Goal: Find specific page/section: Find specific page/section

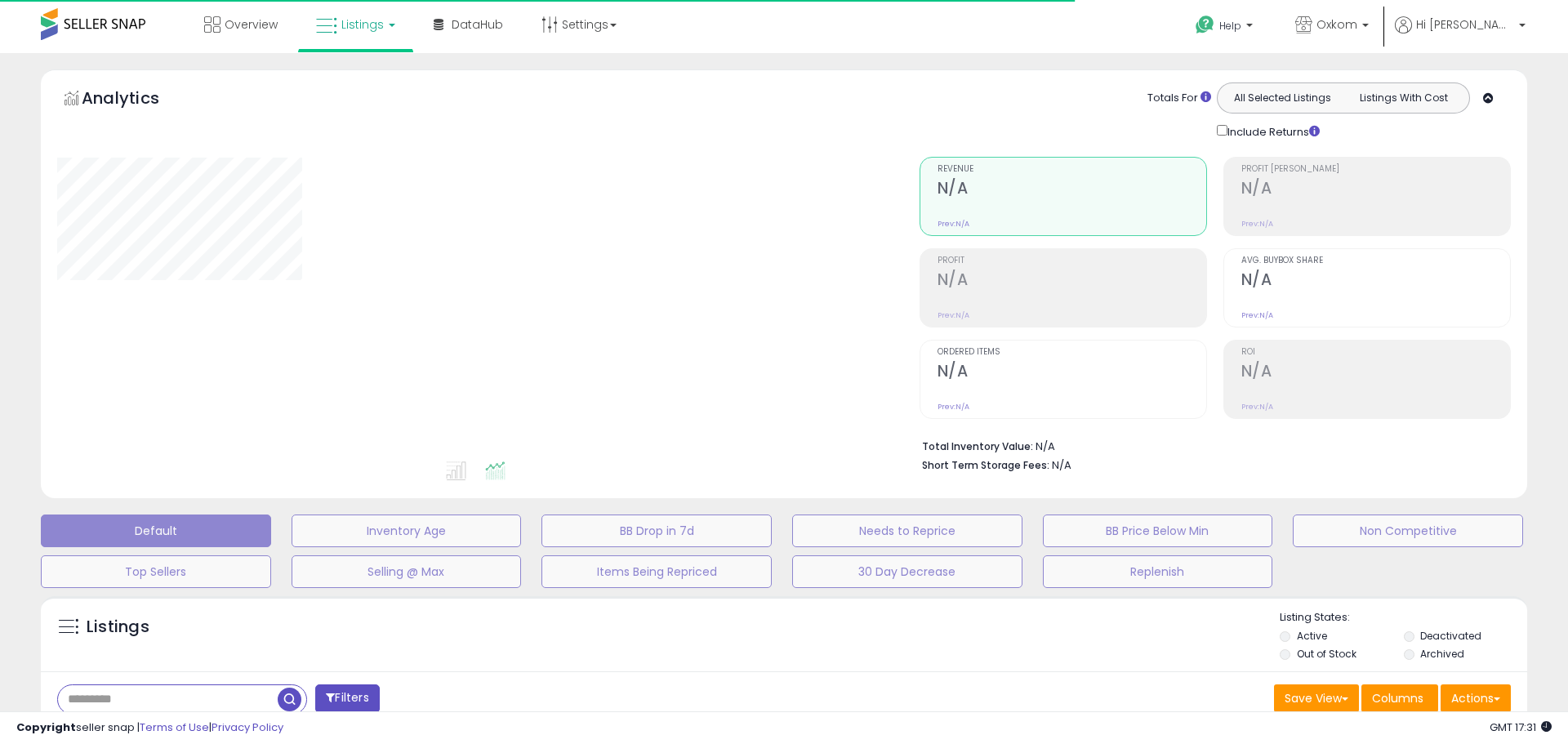
type input "**********"
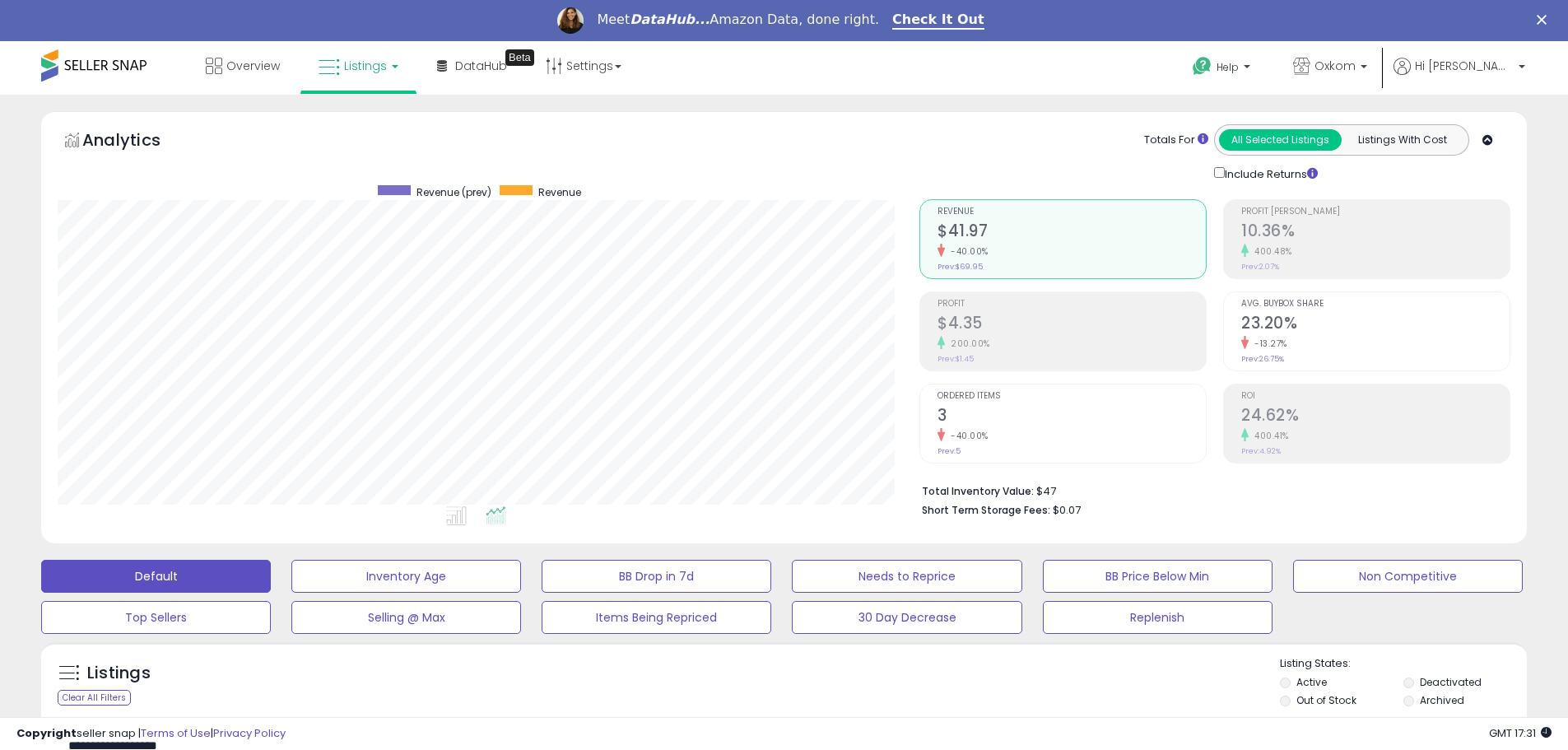
scroll to position [576, 0]
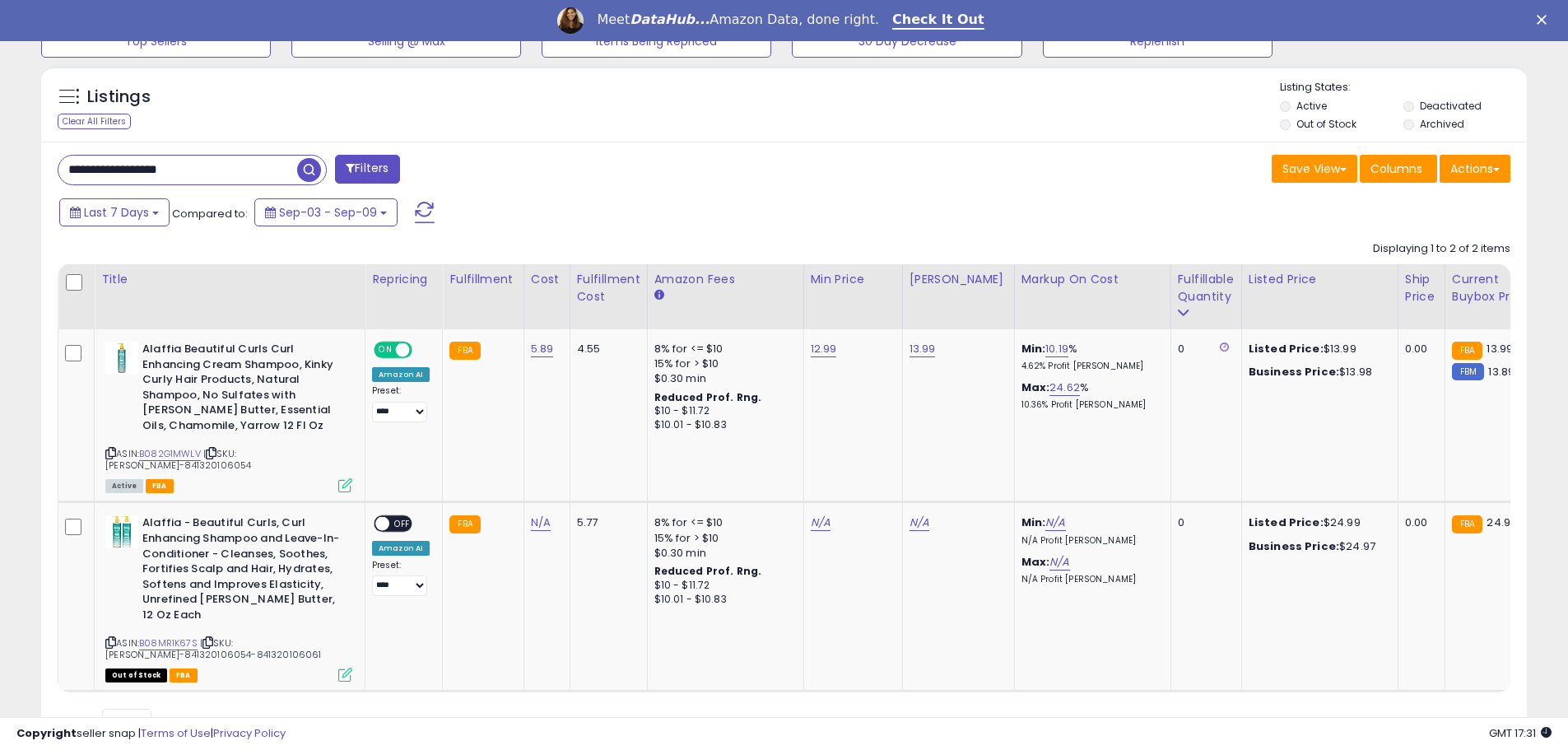
click at [218, 171] on input "**********" at bounding box center [177, 170] width 239 height 29
click at [218, 171] on input "**********" at bounding box center [239, 170] width 362 height 29
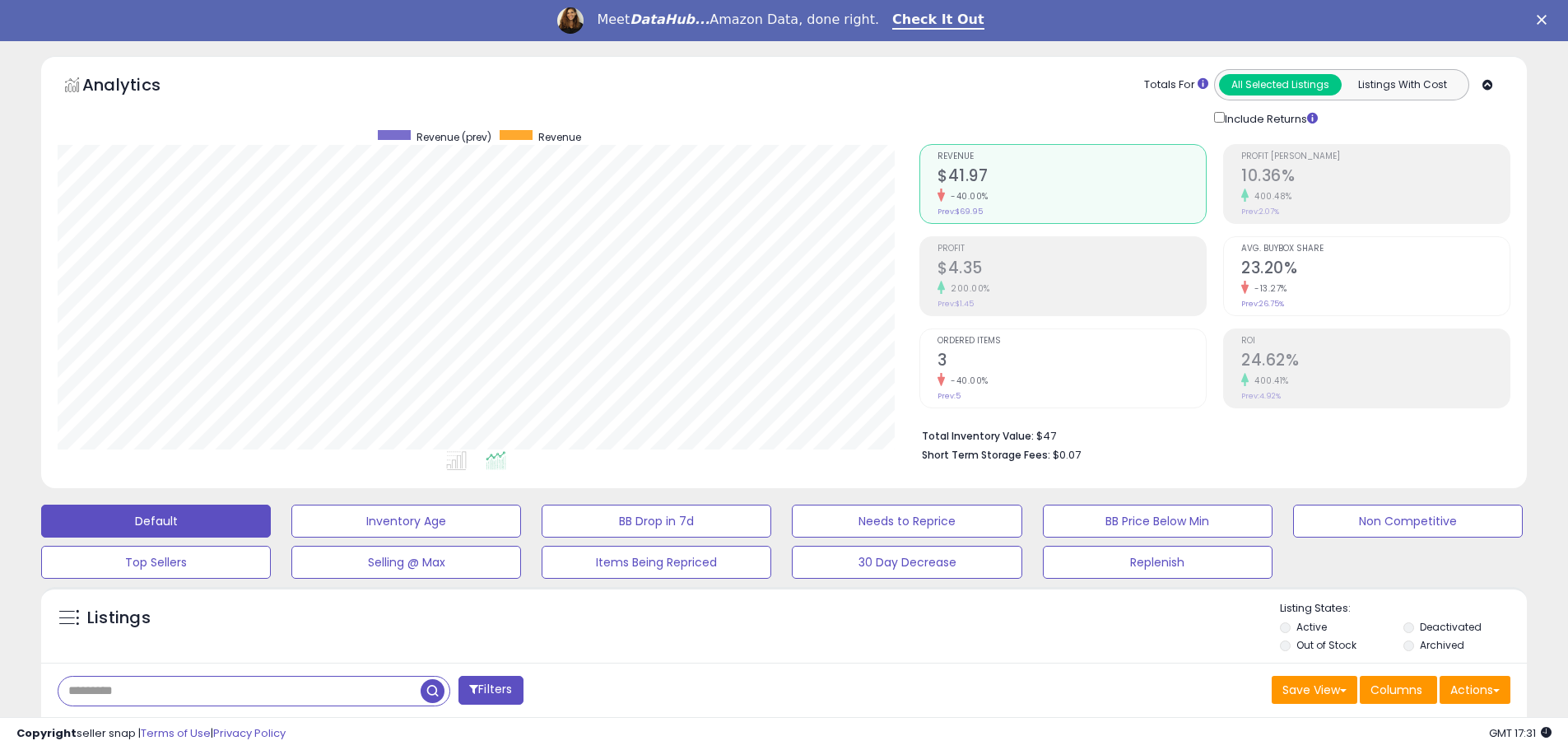
scroll to position [0, 0]
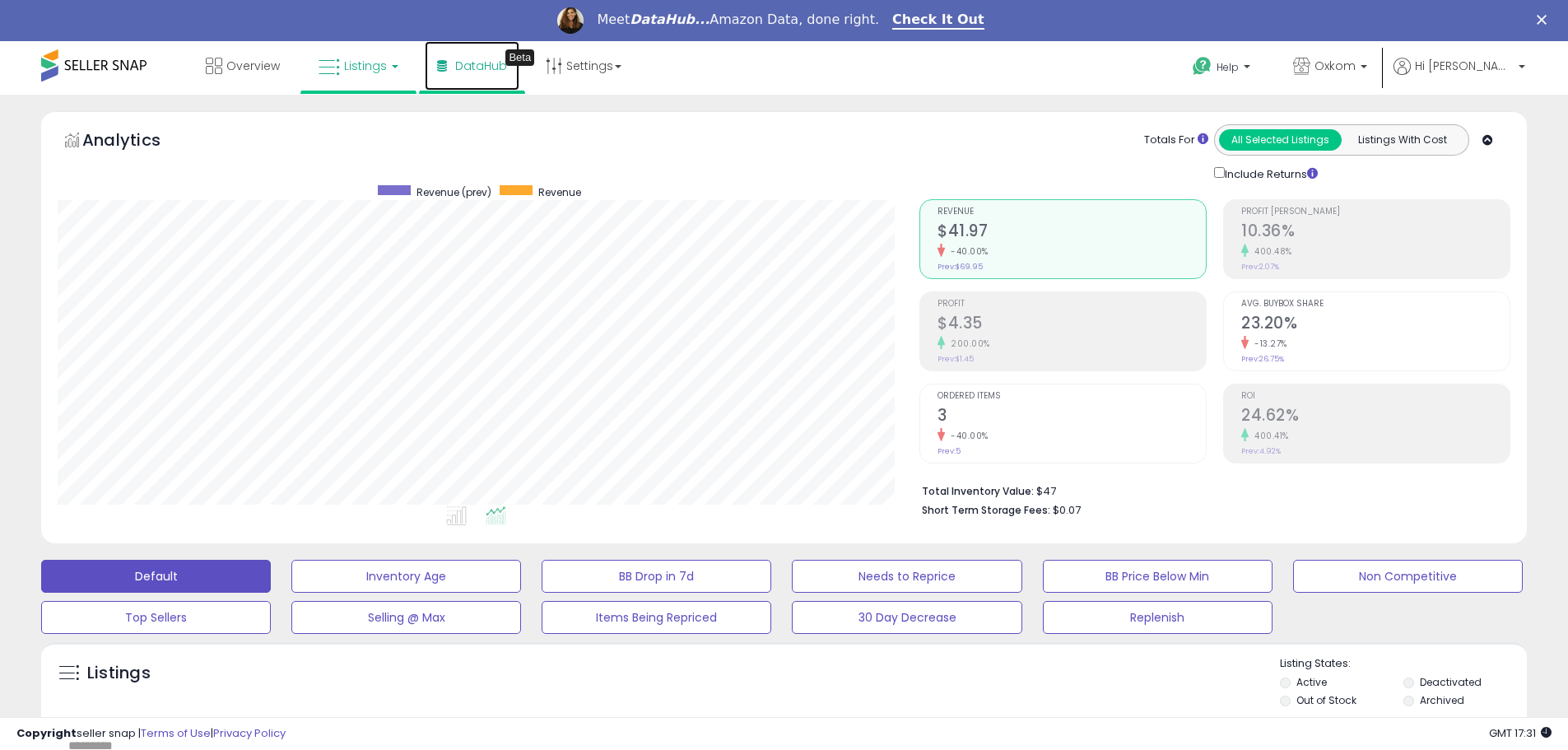
click at [456, 68] on span "DataHub" at bounding box center [481, 66] width 52 height 17
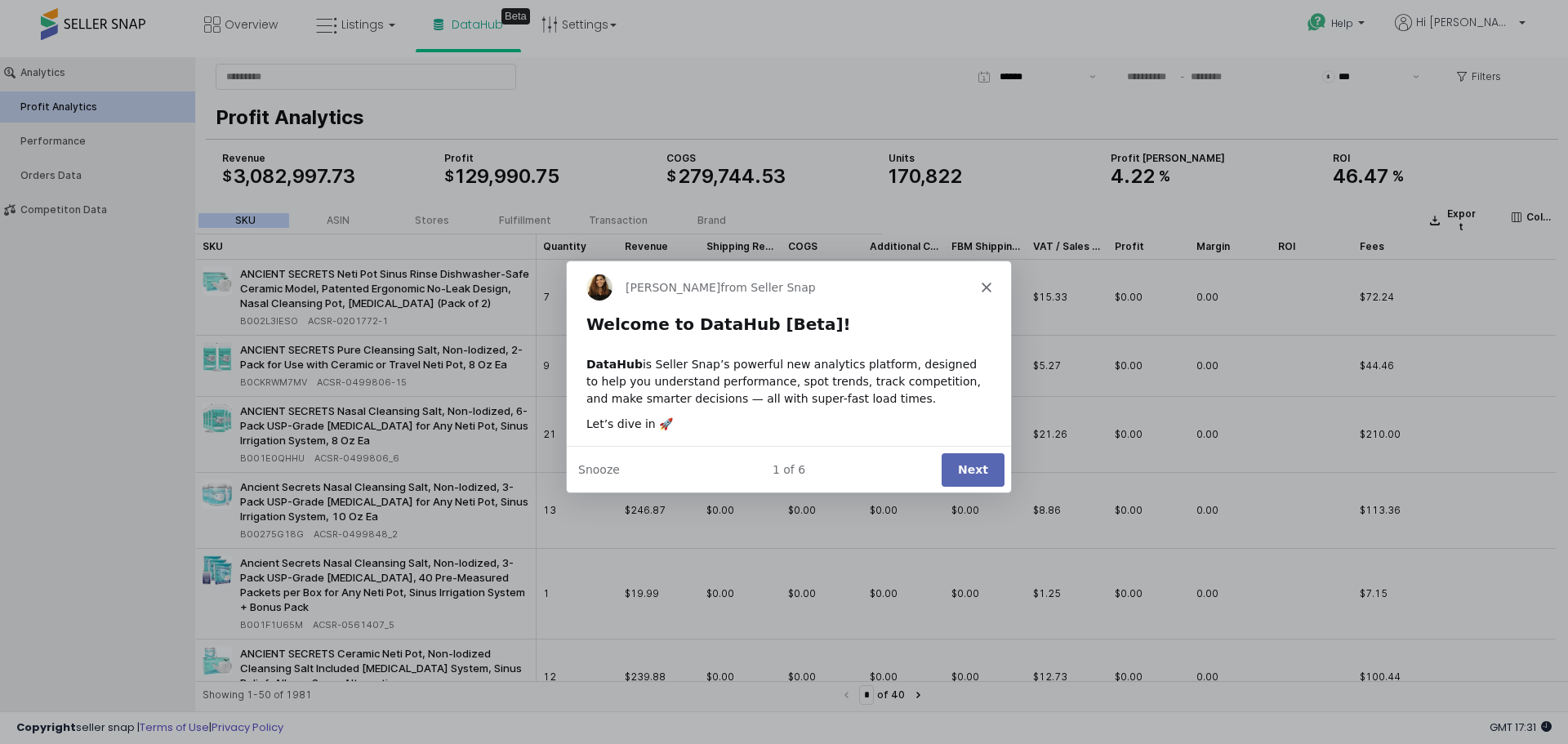
click at [980, 471] on button "Next" at bounding box center [972, 468] width 63 height 34
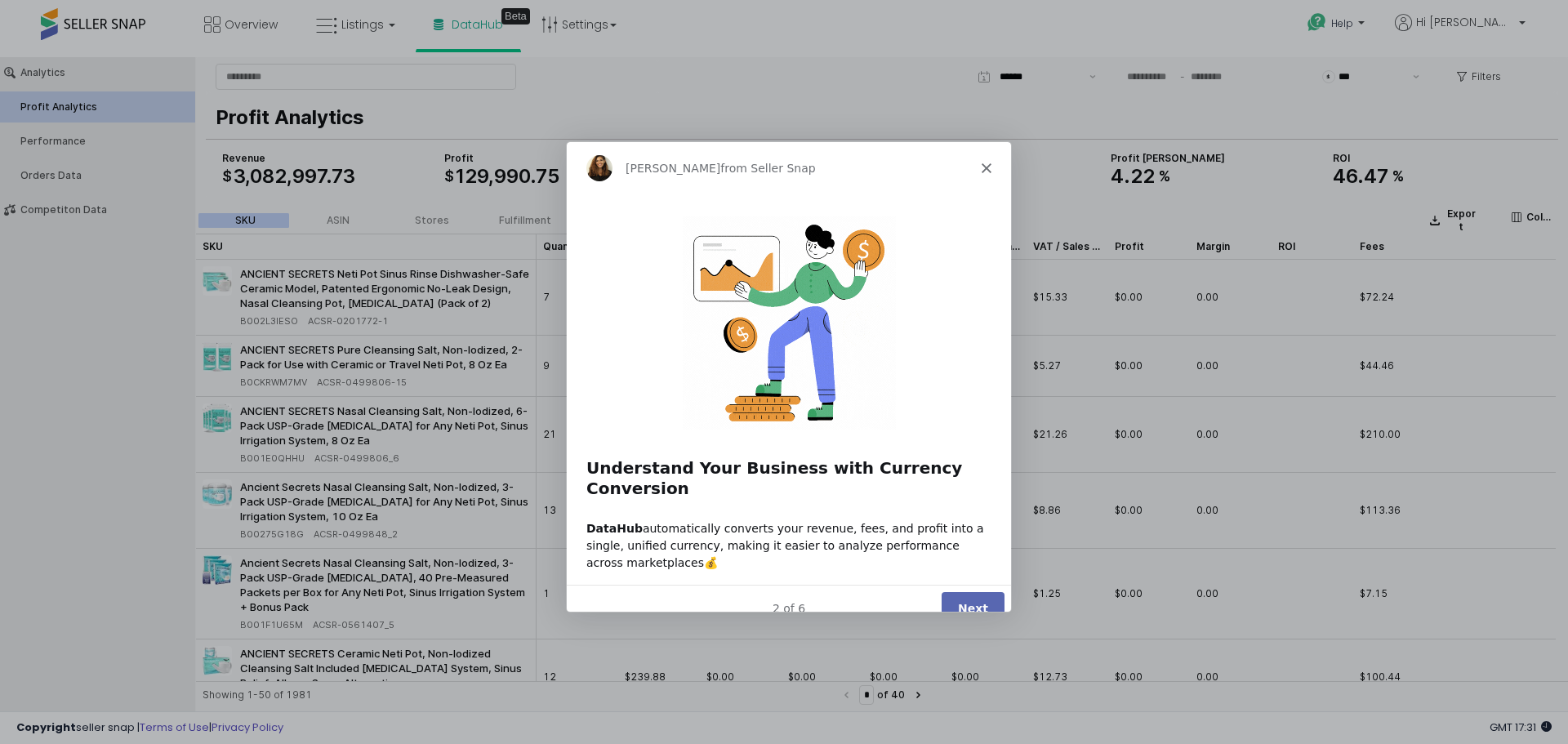
click at [985, 168] on polygon "Close" at bounding box center [986, 167] width 10 height 10
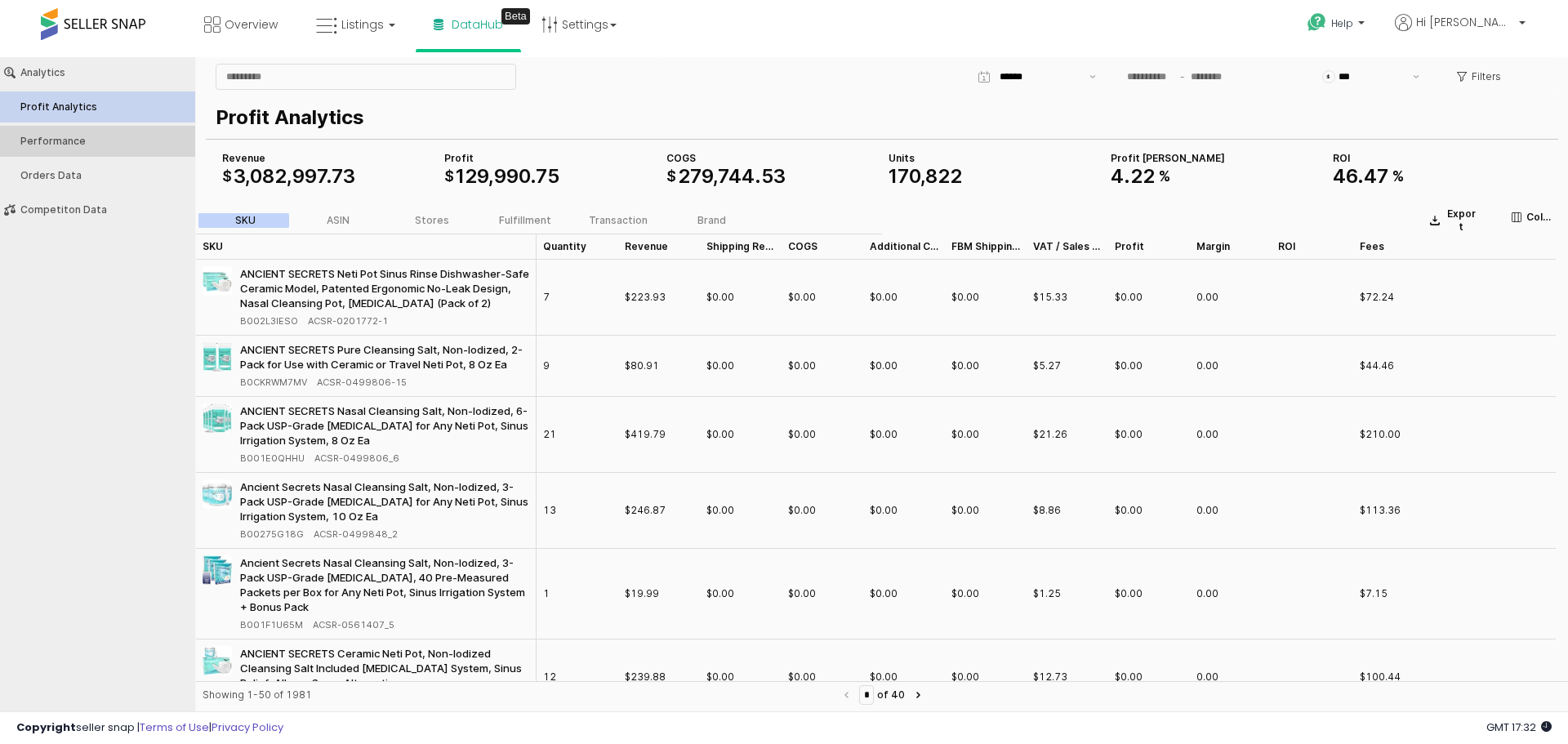
click at [102, 147] on button "Performance" at bounding box center [97, 142] width 206 height 31
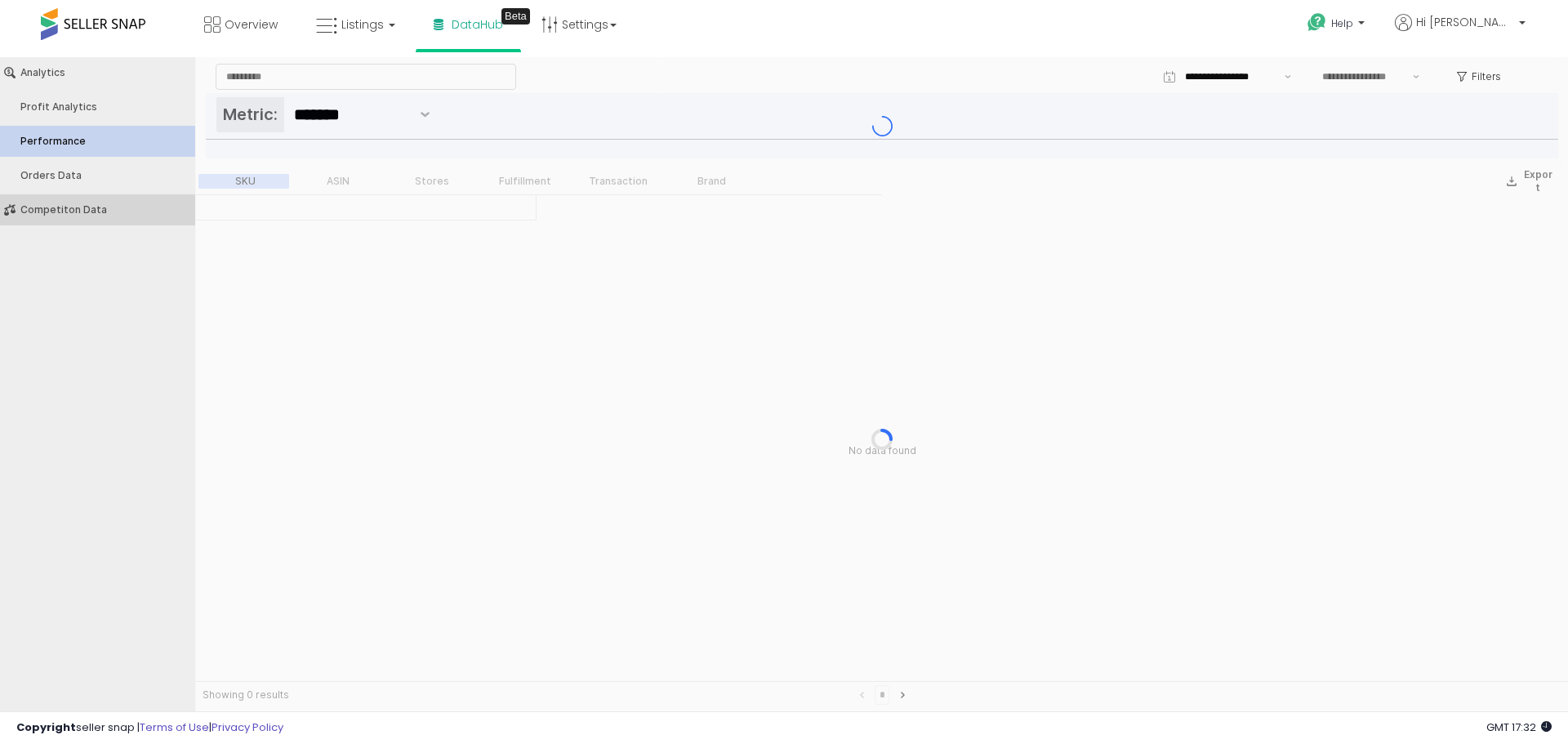
type input "***"
click at [99, 205] on div "Competiton Data" at bounding box center [106, 210] width 170 height 11
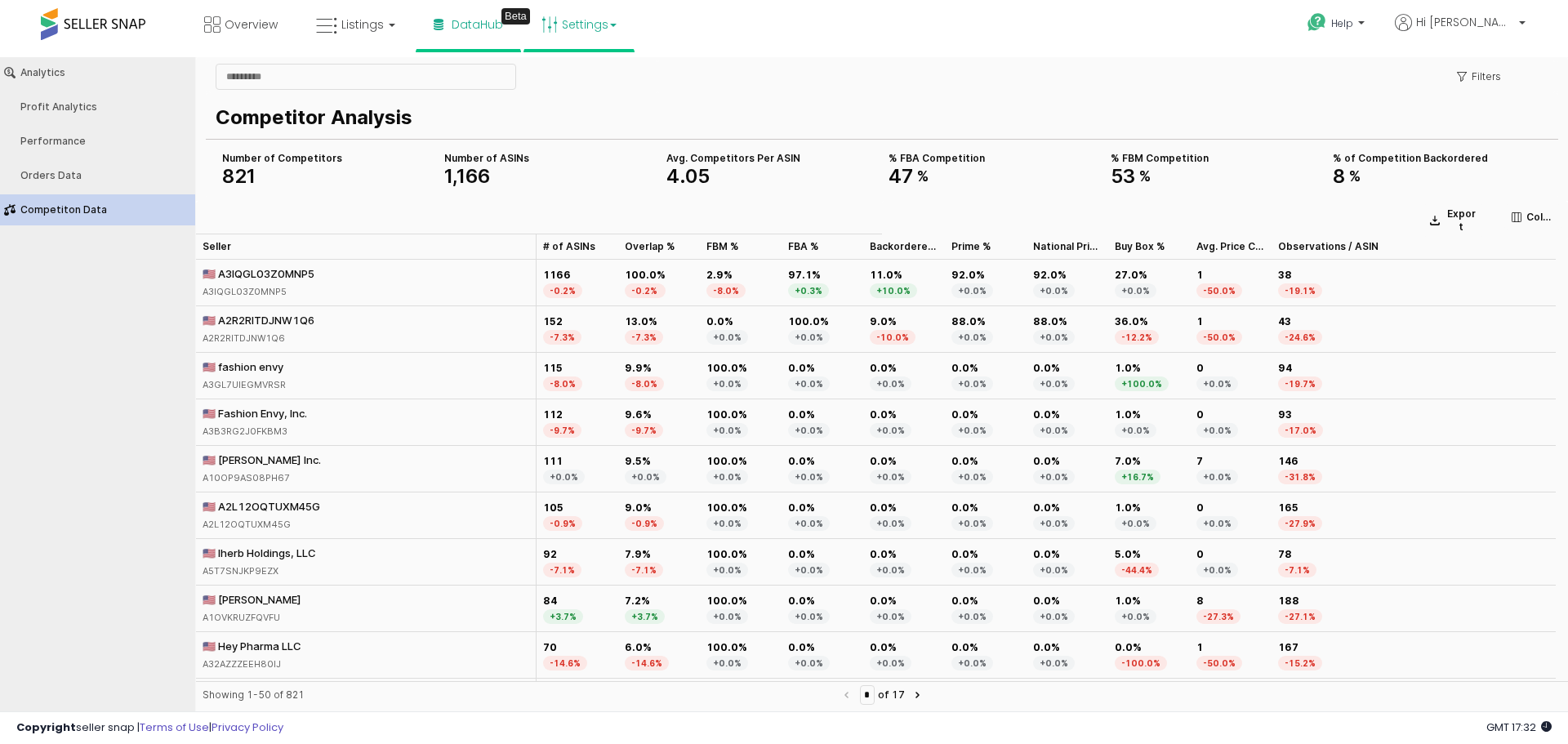
click at [606, 27] on link "Settings" at bounding box center [579, 25] width 100 height 49
click at [92, 29] on span at bounding box center [93, 24] width 105 height 32
click at [79, 19] on span at bounding box center [93, 24] width 105 height 32
click at [261, 32] on span "Overview" at bounding box center [251, 25] width 53 height 16
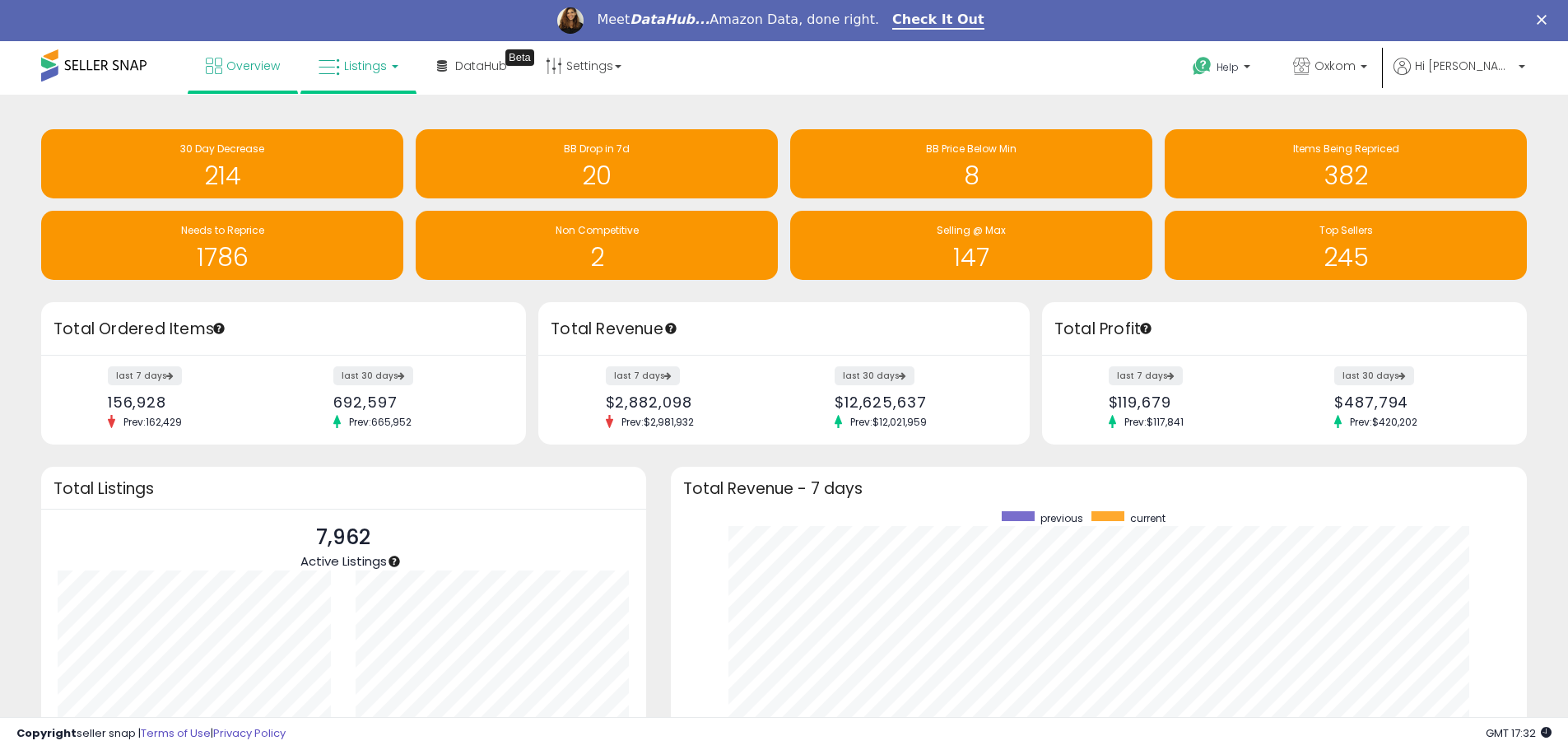
click at [351, 79] on link "Listings" at bounding box center [358, 66] width 105 height 50
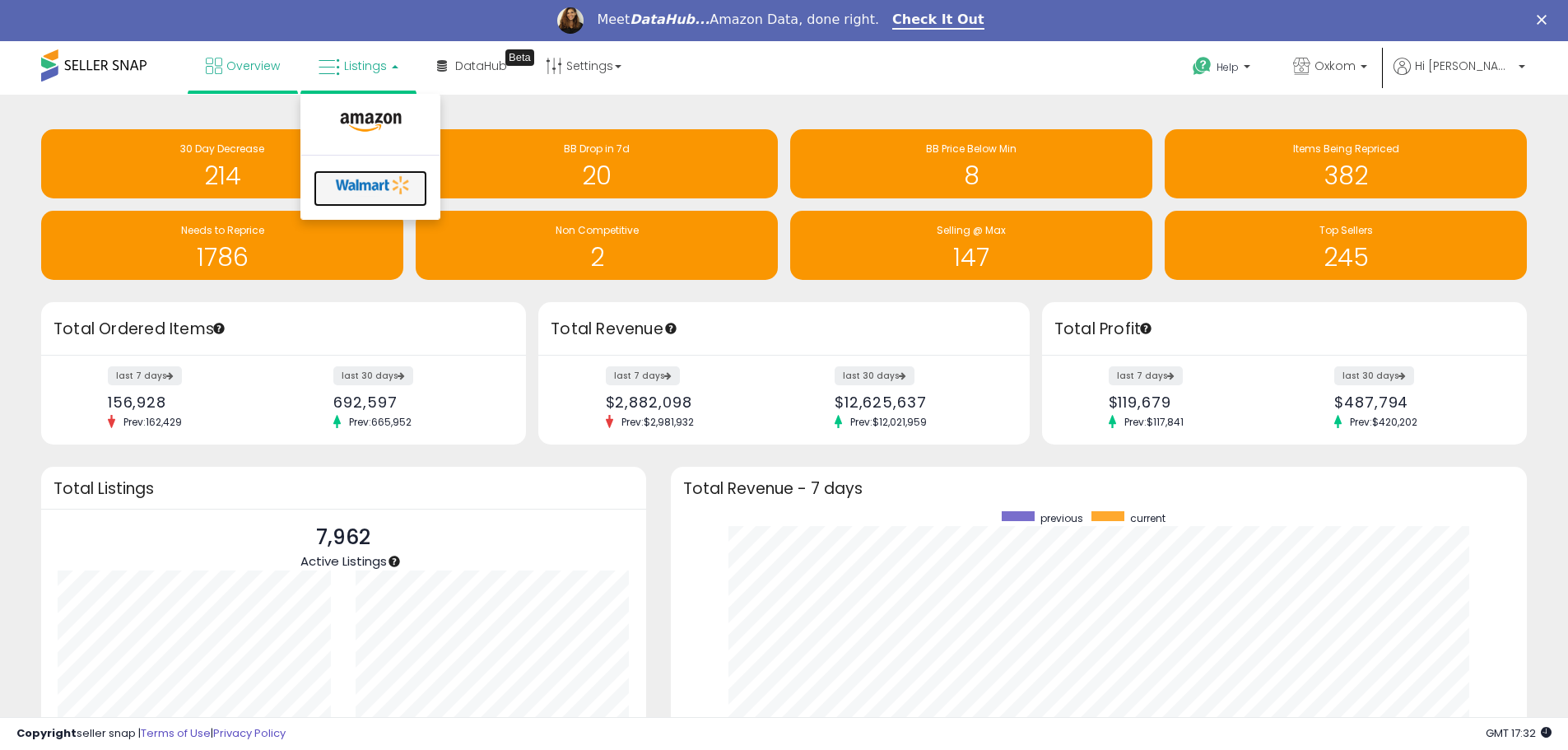
click at [361, 178] on icon at bounding box center [373, 185] width 87 height 25
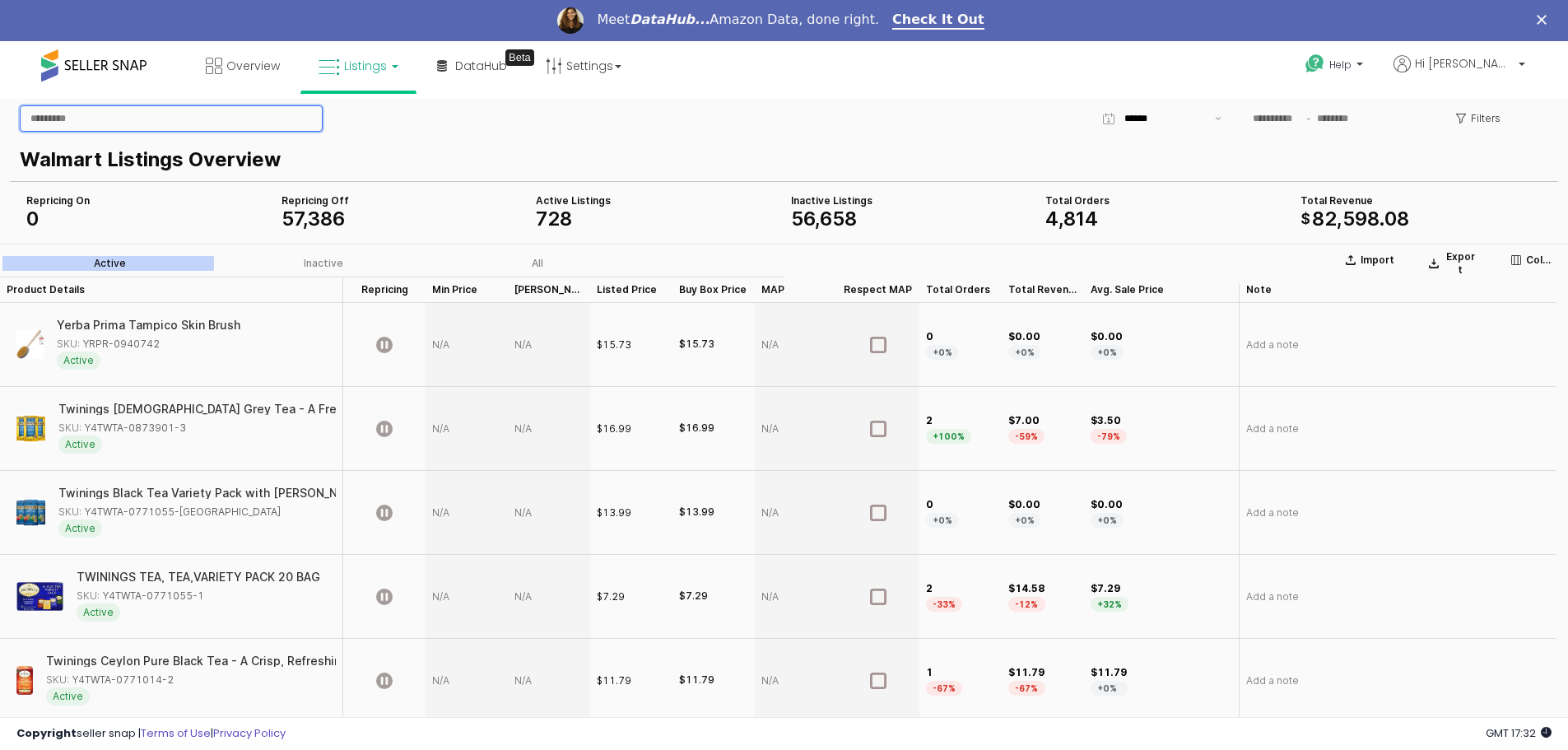
click at [185, 117] on input "App Frame" at bounding box center [171, 119] width 301 height 25
type input "****"
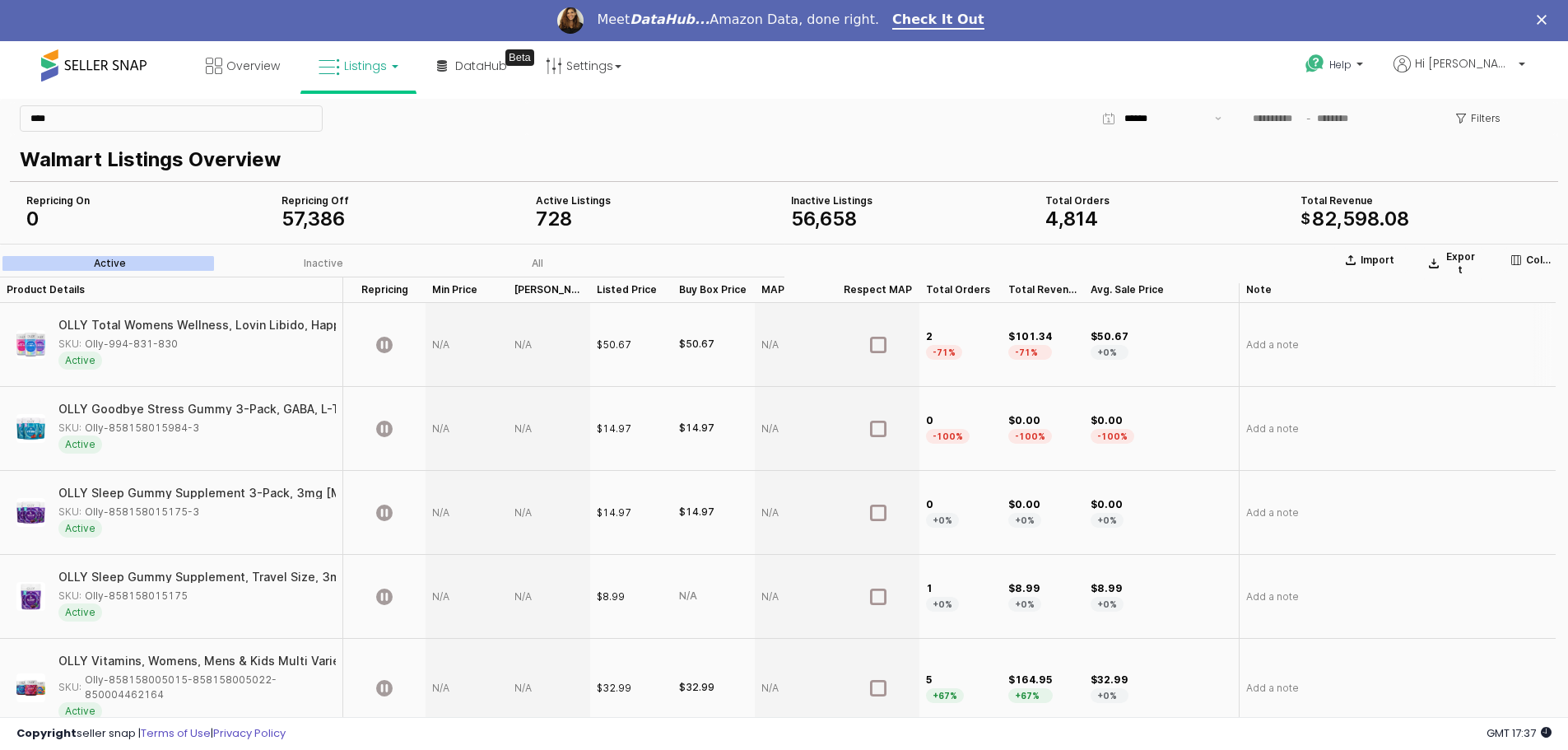
click at [772, 337] on div "App Frame" at bounding box center [796, 345] width 83 height 84
click at [380, 349] on icon "App Frame" at bounding box center [385, 345] width 17 height 17
click at [451, 350] on div "App Frame" at bounding box center [467, 345] width 83 height 84
click at [439, 344] on div "App Frame" at bounding box center [467, 345] width 83 height 84
click at [437, 345] on div "App Frame" at bounding box center [467, 345] width 83 height 84
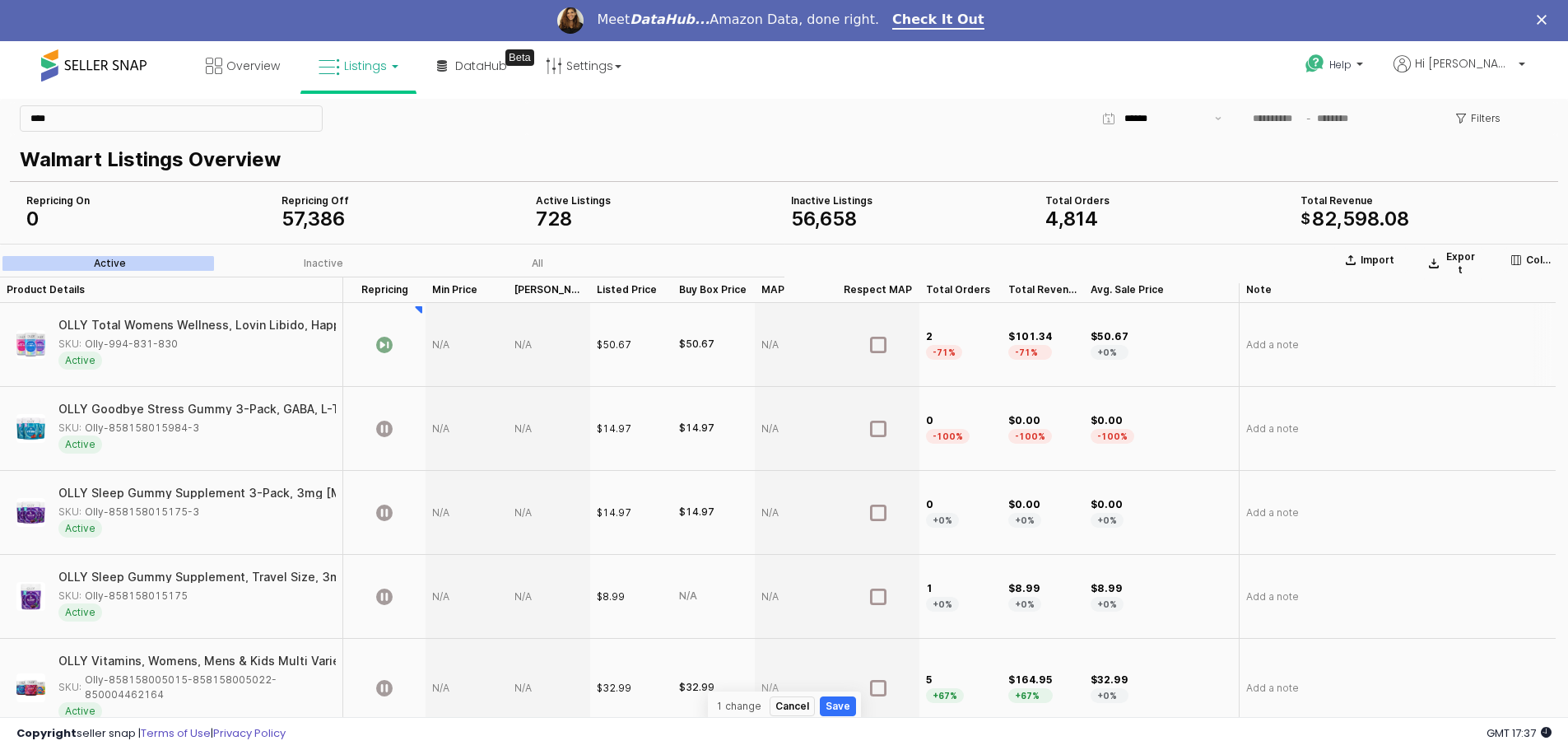
click at [443, 359] on div "App Frame" at bounding box center [467, 345] width 83 height 84
click at [877, 343] on icon "App Frame" at bounding box center [878, 345] width 17 height 17
click at [519, 344] on div "App Frame" at bounding box center [549, 345] width 83 height 84
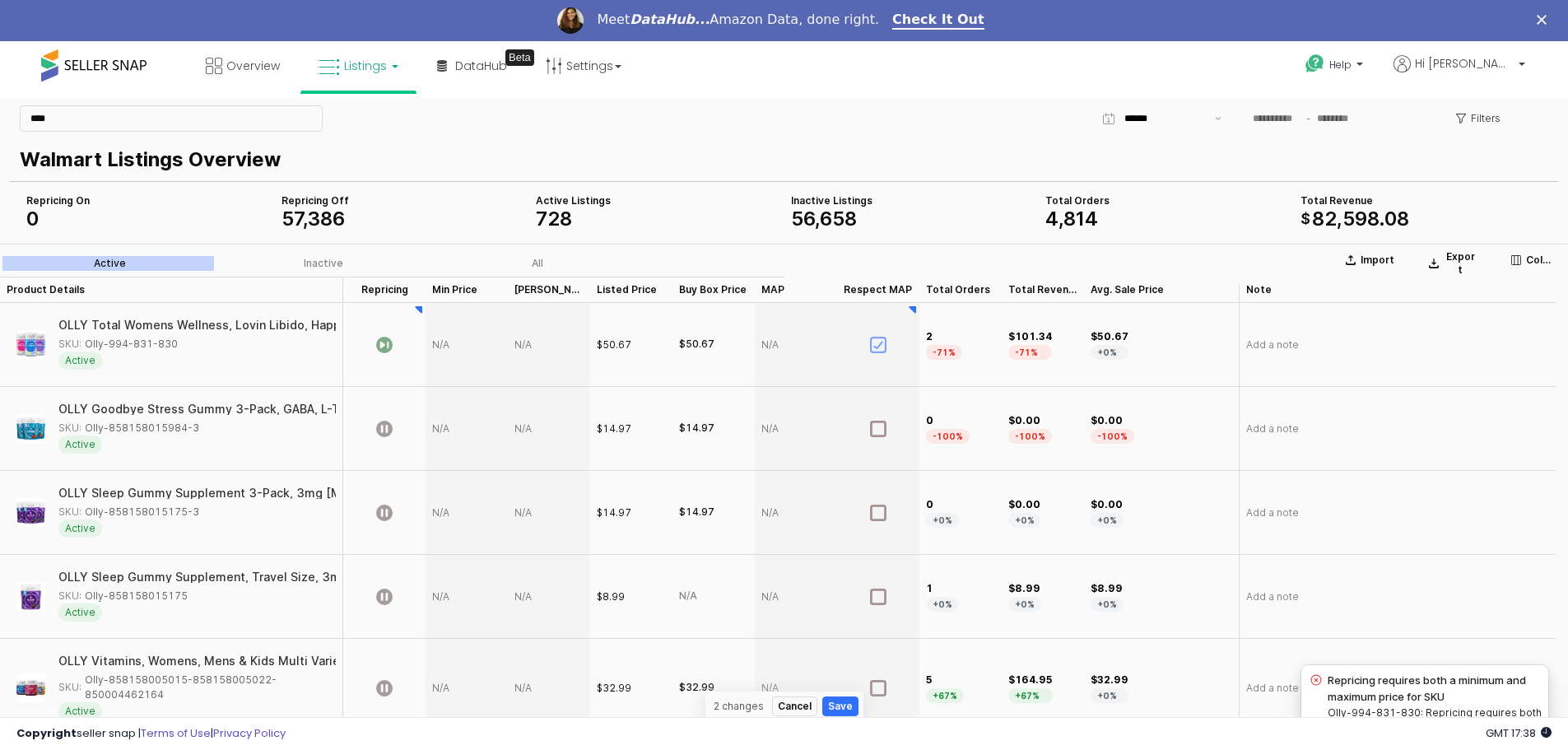
click at [519, 344] on div "App Frame" at bounding box center [549, 345] width 83 height 84
click at [432, 344] on div "App Frame" at bounding box center [467, 345] width 83 height 84
click at [437, 347] on div "App Frame" at bounding box center [467, 345] width 83 height 84
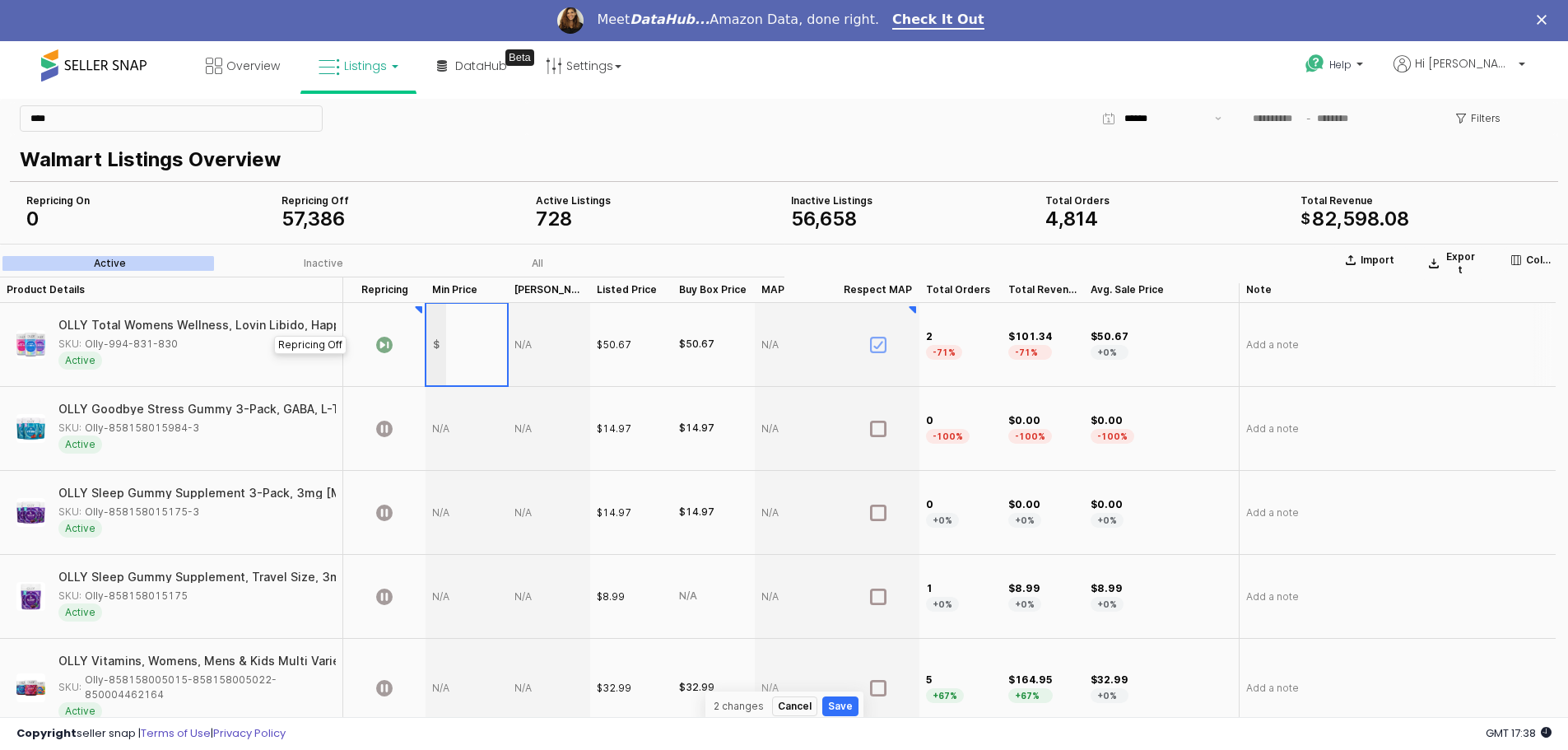
click at [382, 343] on icon "App Frame" at bounding box center [385, 345] width 17 height 17
click at [876, 347] on icon "App Frame" at bounding box center [877, 345] width 9 height 8
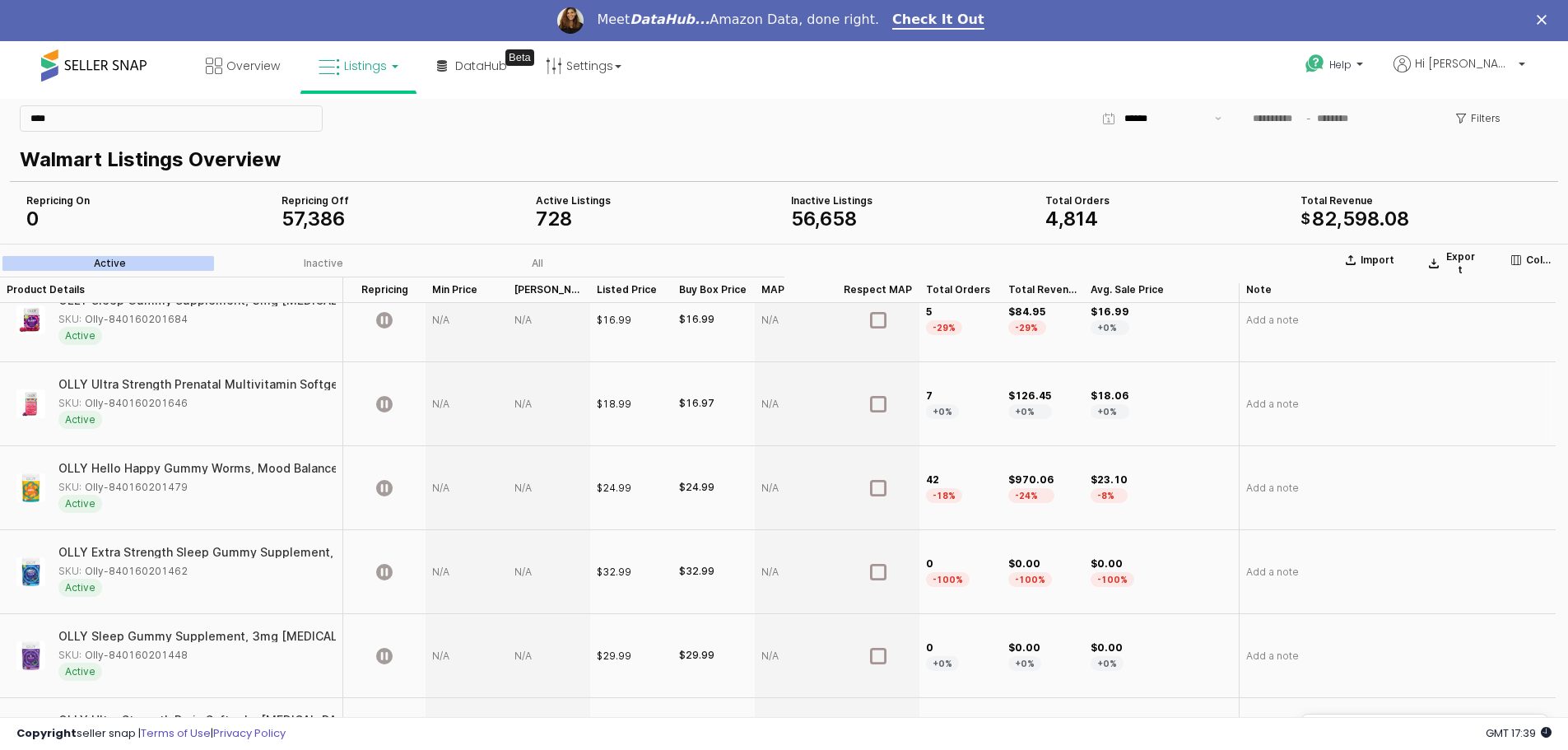
scroll to position [2863, 0]
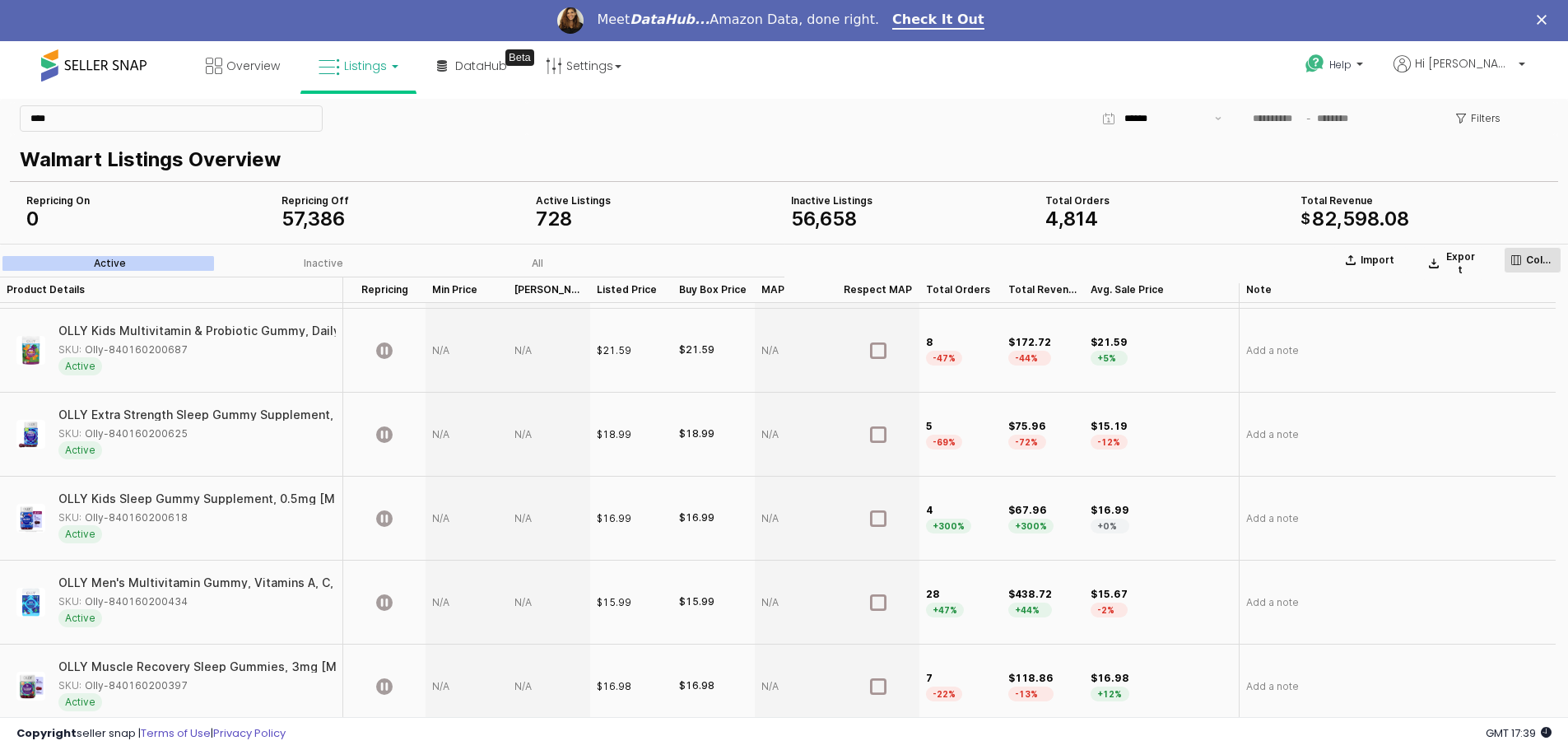
click at [1517, 256] on icon "App Frame" at bounding box center [1516, 260] width 10 height 10
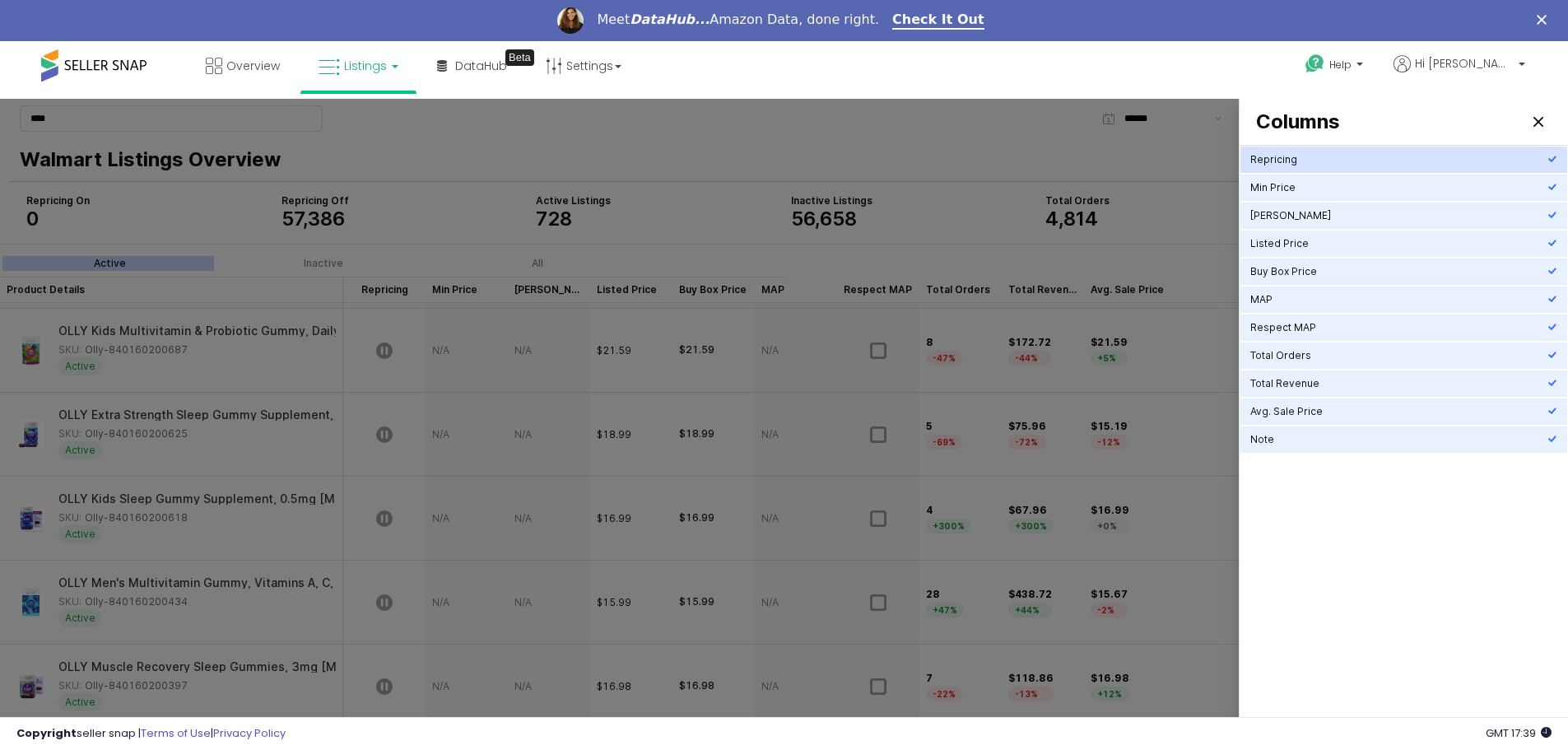
click at [1330, 165] on div "Repricing" at bounding box center [1399, 160] width 297 height 13
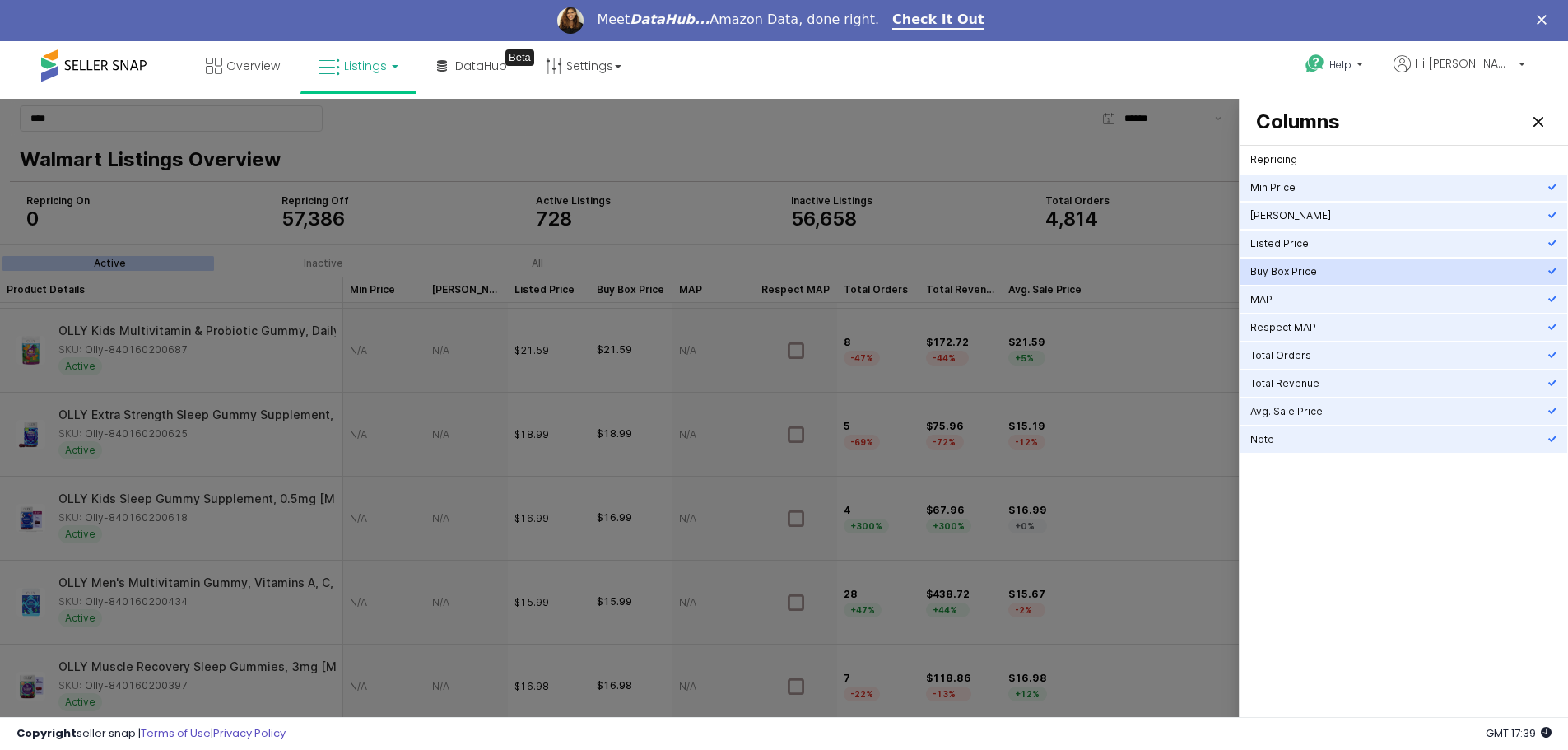
click at [1302, 277] on div "Buy Box Price" at bounding box center [1399, 271] width 297 height 13
